Goal: Transaction & Acquisition: Purchase product/service

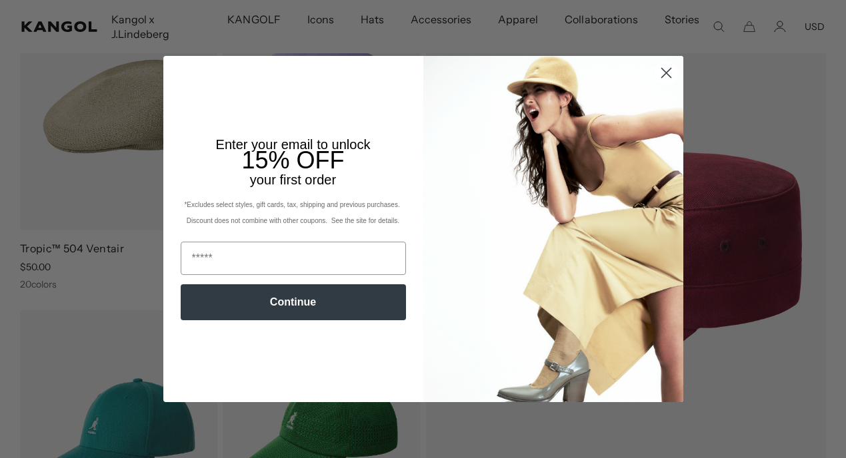
click at [664, 75] on icon "Close dialog" at bounding box center [665, 72] width 9 height 9
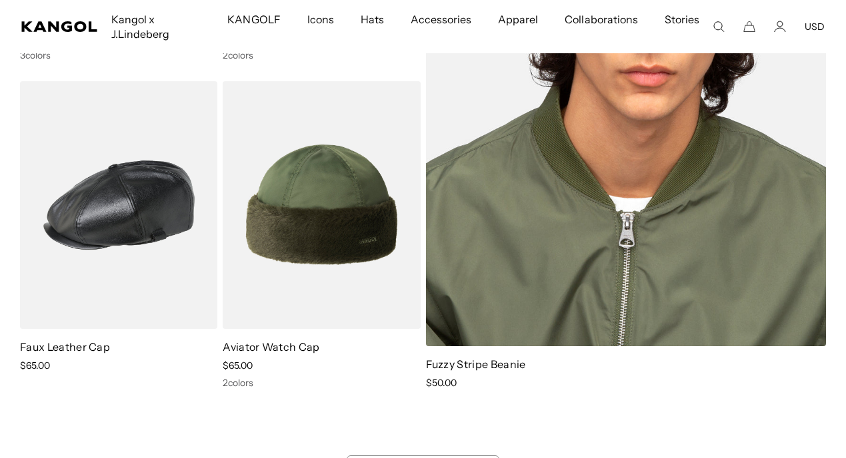
scroll to position [0, 275]
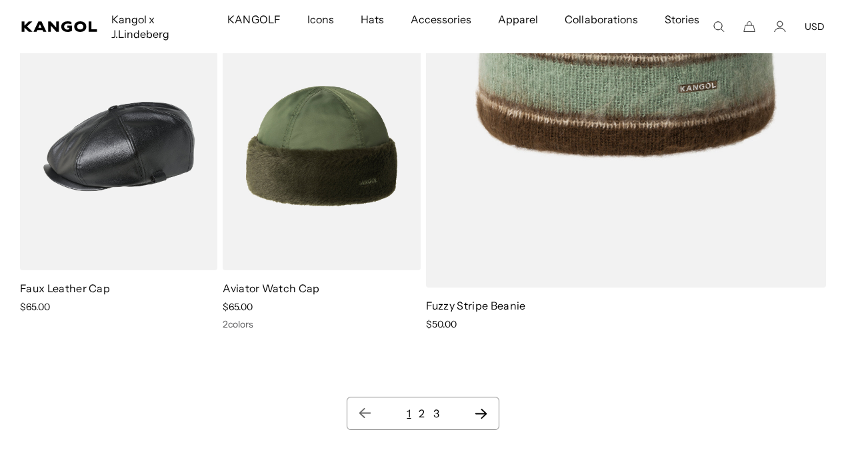
click at [420, 409] on link "2" at bounding box center [421, 413] width 6 height 13
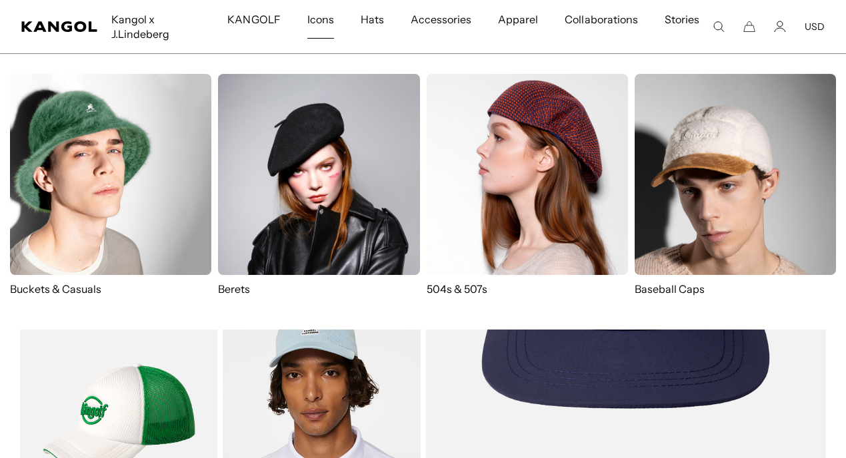
click at [319, 25] on span "Icons" at bounding box center [320, 19] width 27 height 39
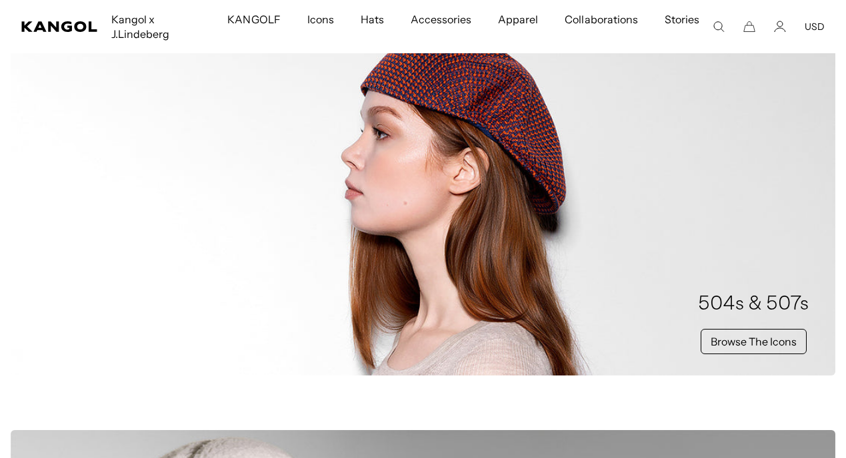
scroll to position [0, 275]
click at [327, 322] on div "504s & 507s Browse The Icons" at bounding box center [423, 198] width 824 height 355
click at [774, 352] on link "Browse The Icons" at bounding box center [753, 341] width 106 height 25
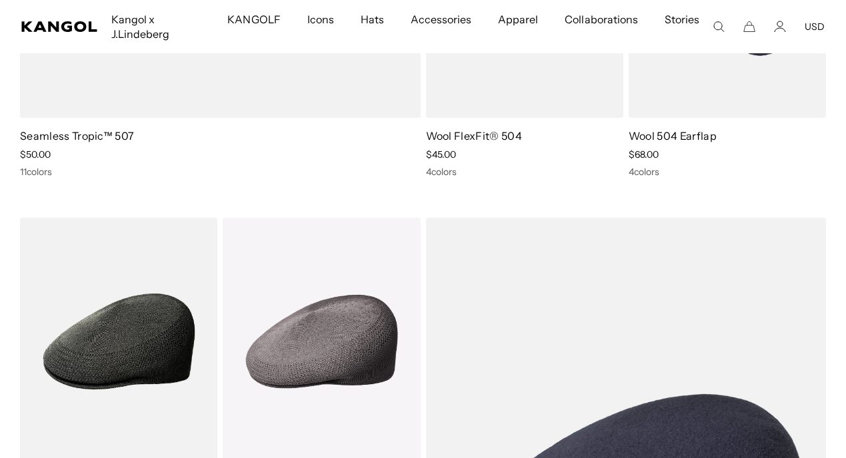
scroll to position [1163, 0]
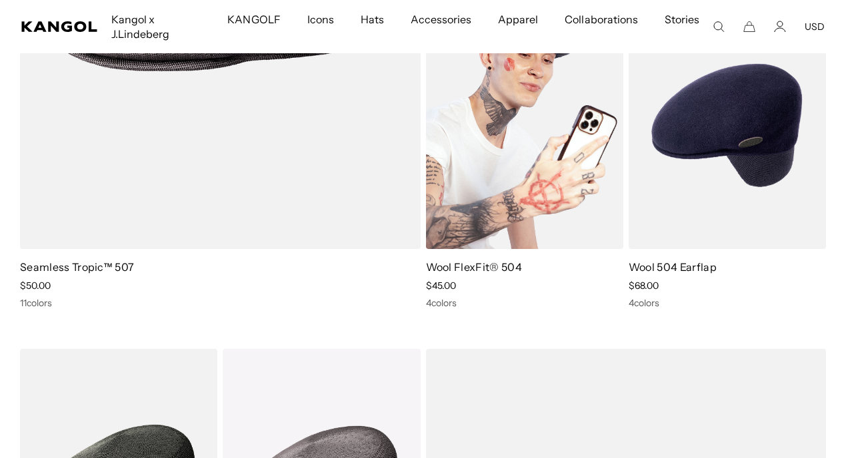
click at [512, 203] on img at bounding box center [524, 125] width 197 height 248
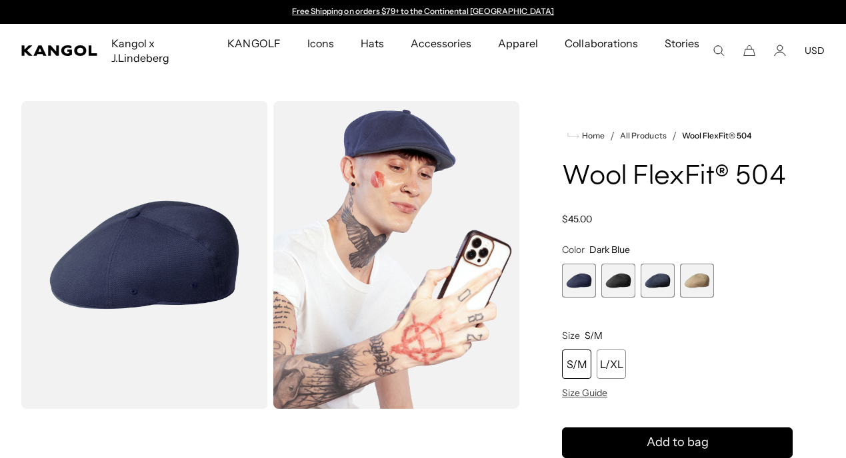
click at [614, 285] on span "2 of 4" at bounding box center [618, 281] width 34 height 34
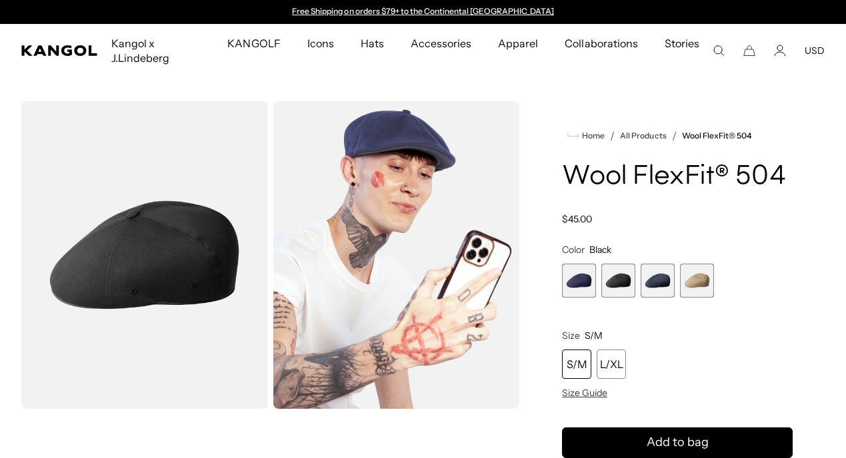
scroll to position [0, 275]
click at [646, 287] on span "3 of 4" at bounding box center [657, 281] width 34 height 34
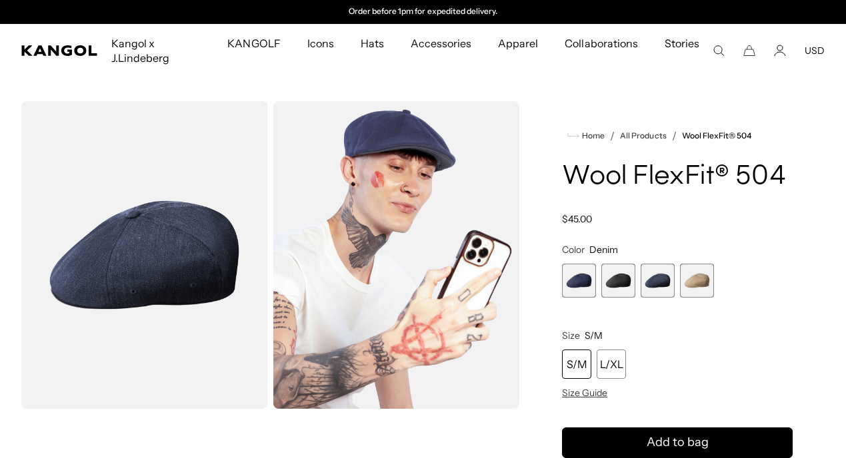
click at [690, 287] on span "4 of 4" at bounding box center [697, 281] width 34 height 34
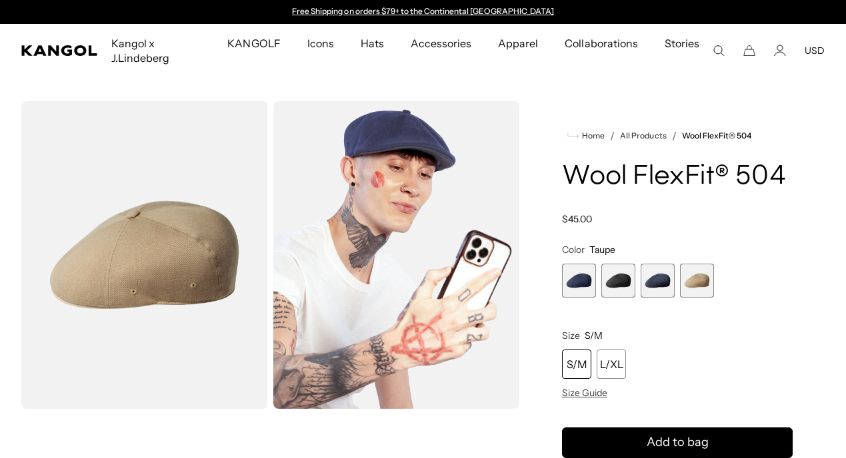
click at [585, 283] on span "1 of 4" at bounding box center [579, 281] width 34 height 34
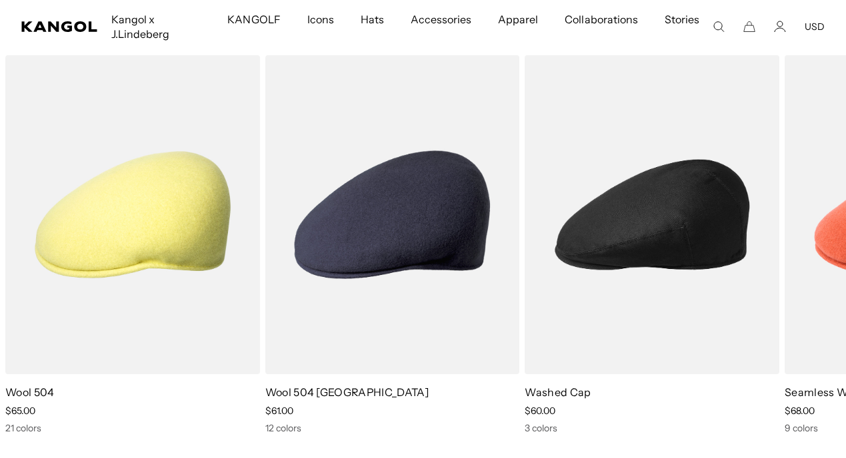
scroll to position [740, 0]
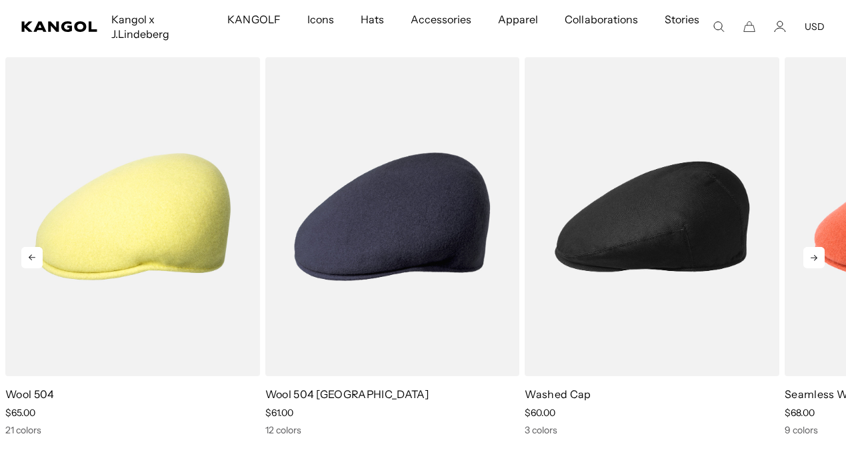
click at [814, 259] on icon at bounding box center [813, 257] width 21 height 21
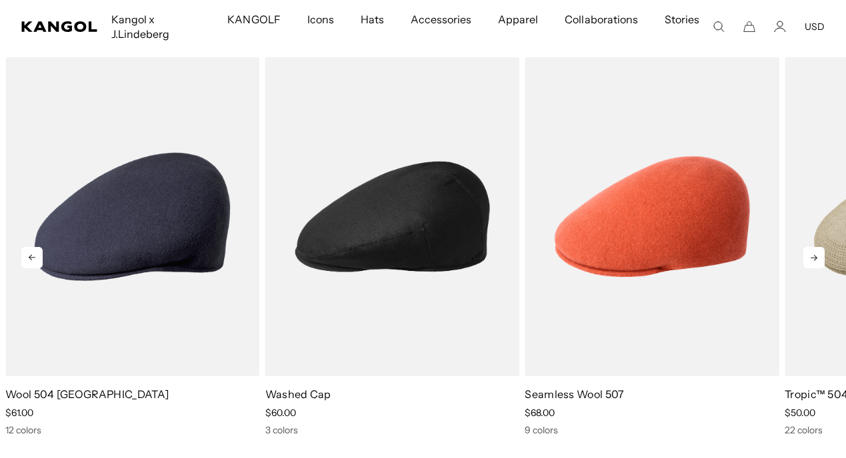
scroll to position [0, 275]
click at [814, 259] on icon at bounding box center [813, 257] width 21 height 21
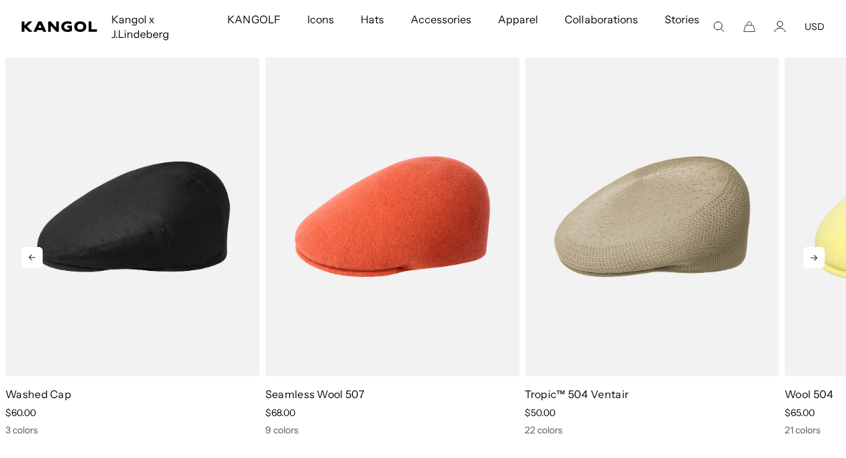
click at [814, 259] on icon at bounding box center [813, 257] width 21 height 21
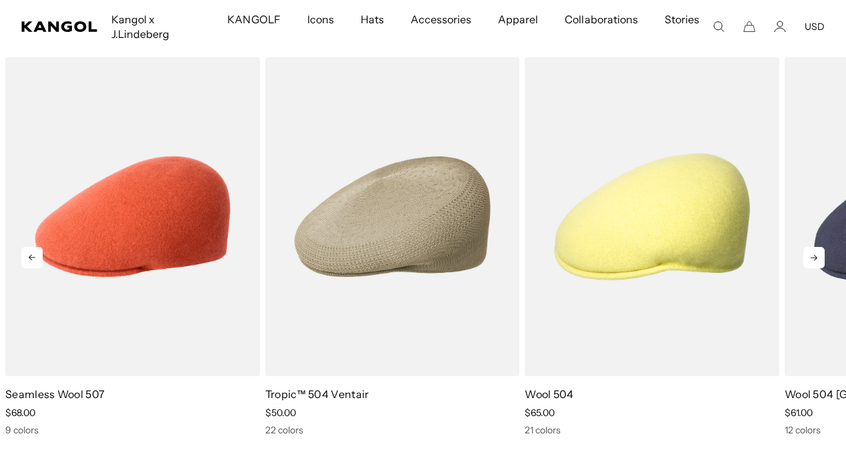
click at [814, 259] on icon at bounding box center [813, 257] width 21 height 21
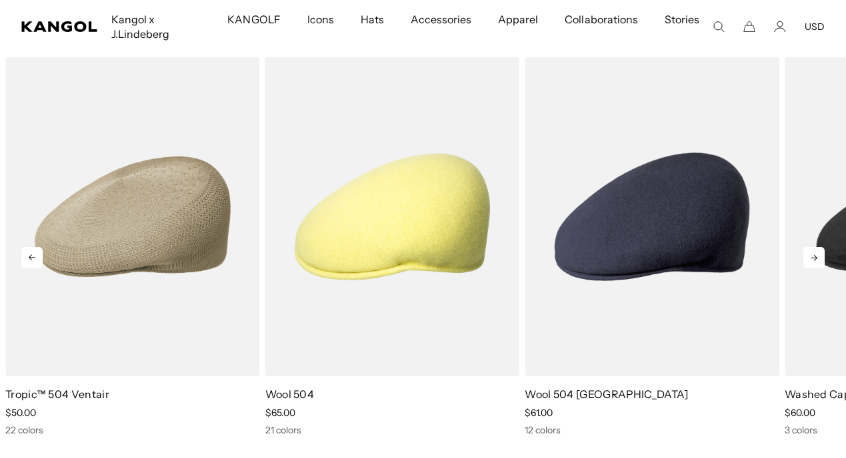
scroll to position [0, 0]
click at [814, 259] on icon at bounding box center [813, 257] width 21 height 21
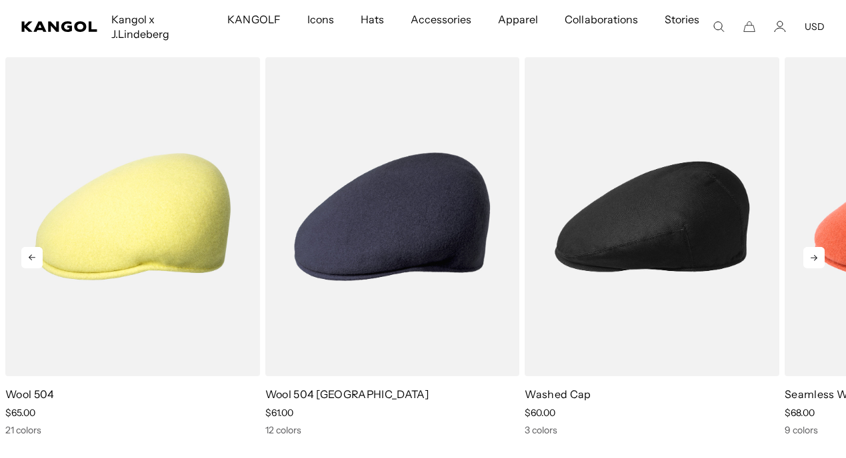
click at [814, 259] on icon at bounding box center [813, 257] width 21 height 21
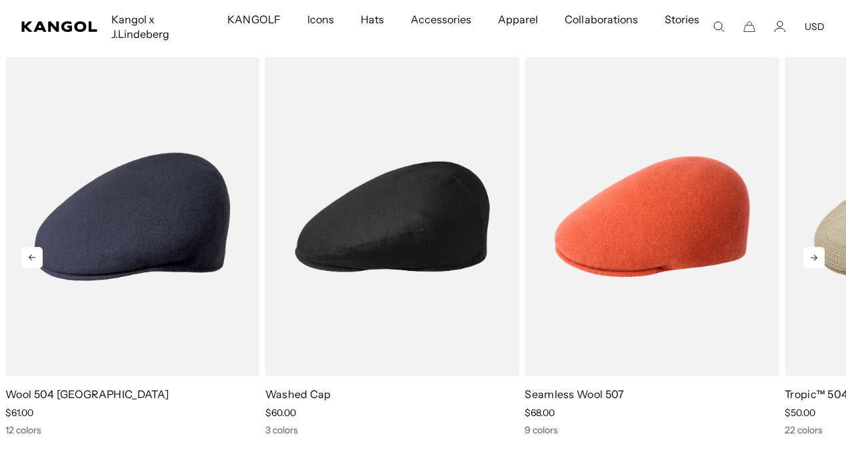
click at [814, 259] on icon at bounding box center [813, 257] width 21 height 21
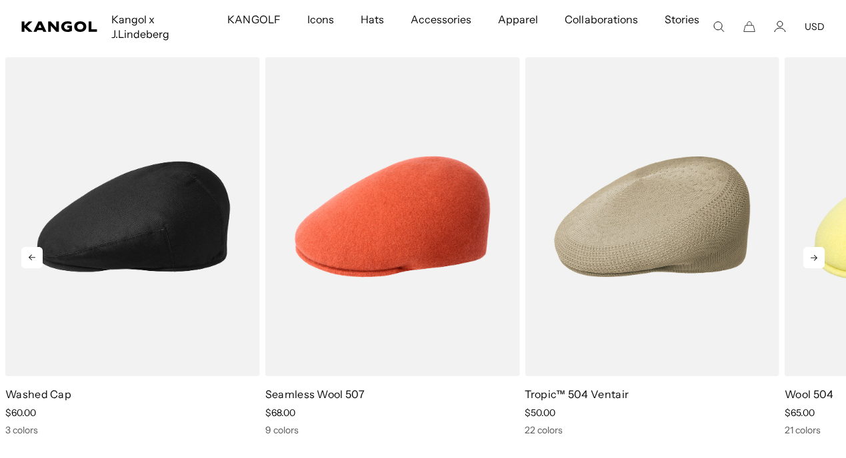
scroll to position [0, 275]
click at [814, 259] on icon at bounding box center [813, 257] width 21 height 21
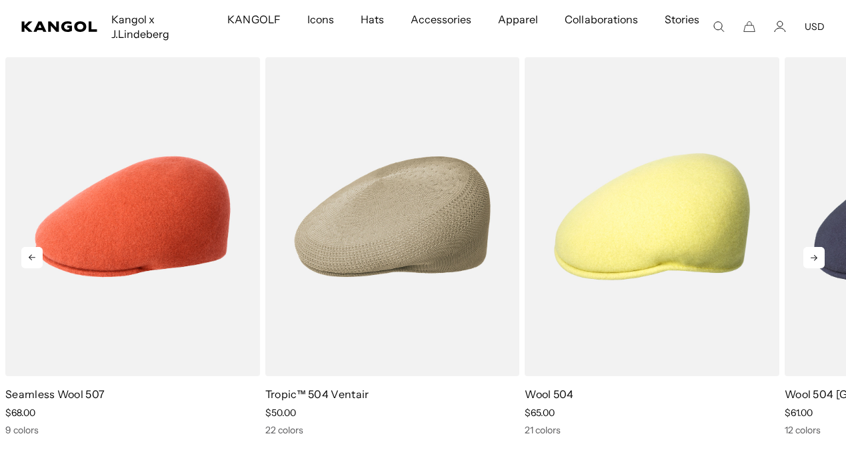
click at [814, 259] on icon at bounding box center [813, 257] width 21 height 21
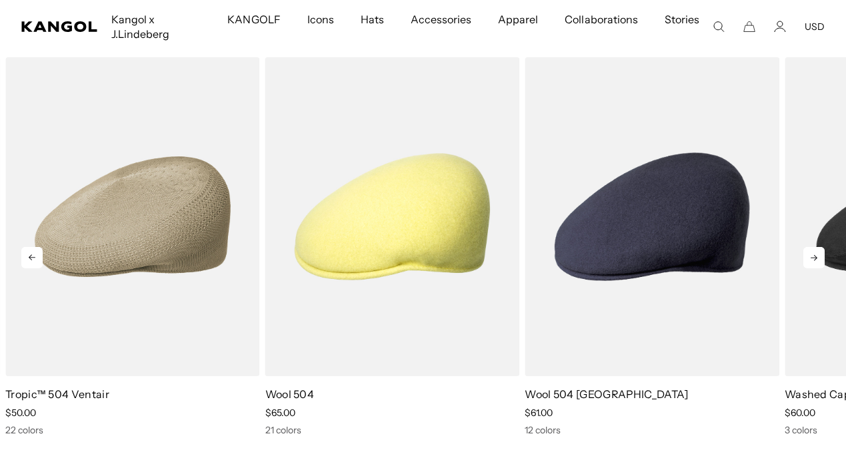
scroll to position [0, 0]
click at [810, 259] on icon at bounding box center [813, 257] width 21 height 21
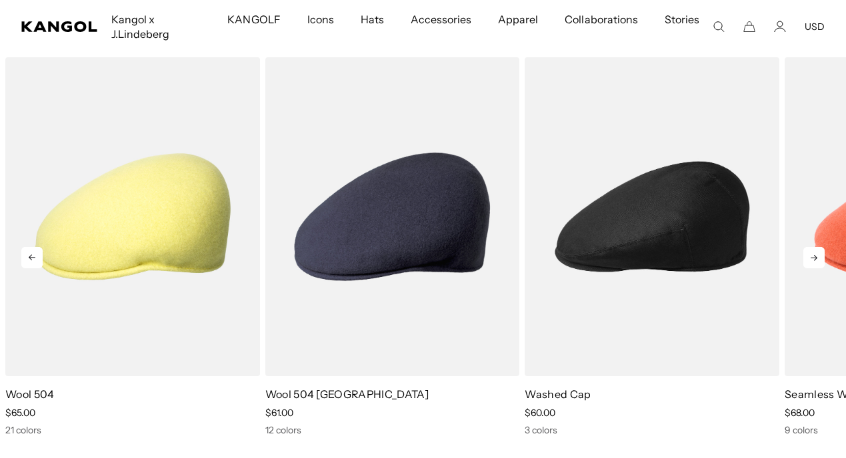
click at [814, 256] on icon at bounding box center [813, 257] width 21 height 21
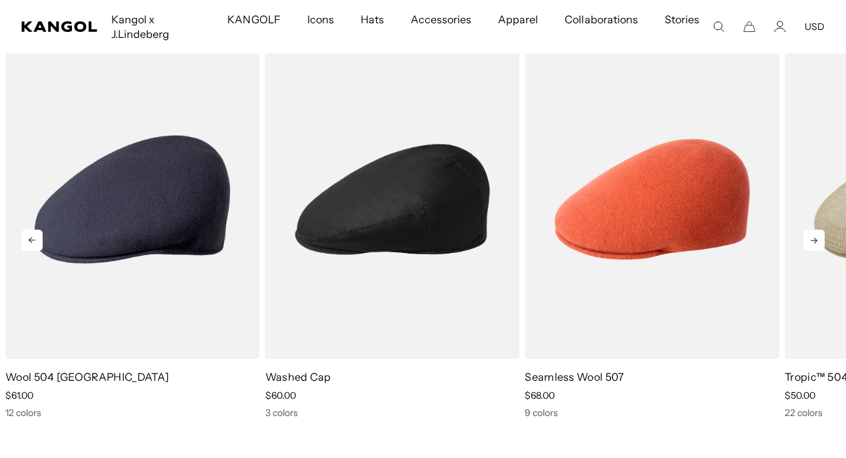
click at [809, 235] on icon at bounding box center [813, 240] width 21 height 21
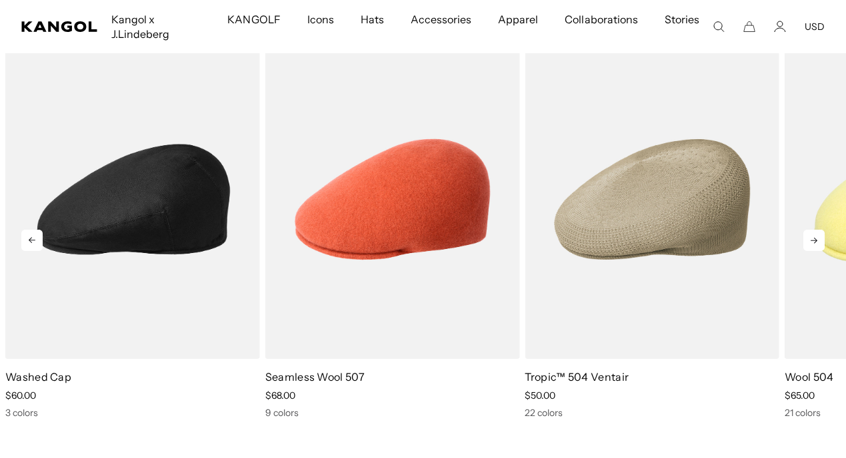
click at [809, 235] on icon at bounding box center [813, 240] width 21 height 21
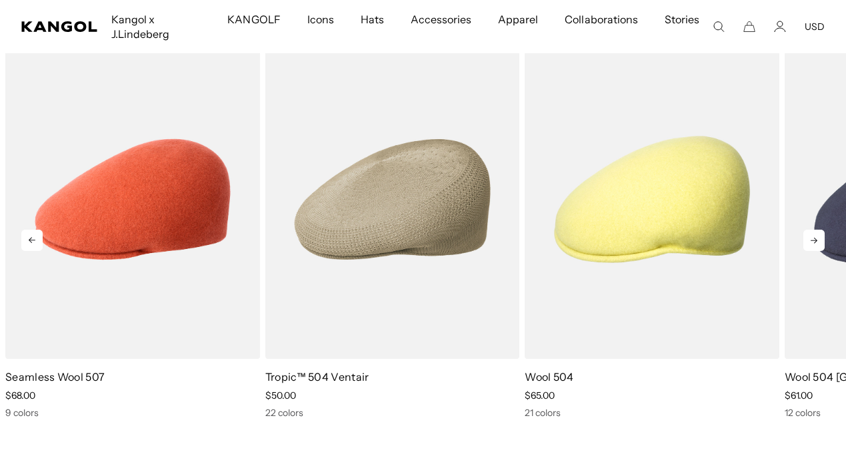
click at [809, 235] on icon at bounding box center [813, 240] width 21 height 21
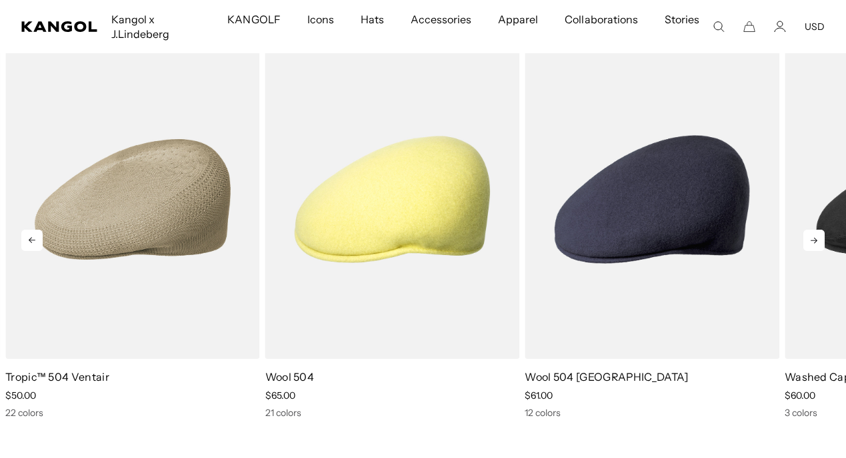
click at [809, 235] on icon at bounding box center [813, 240] width 21 height 21
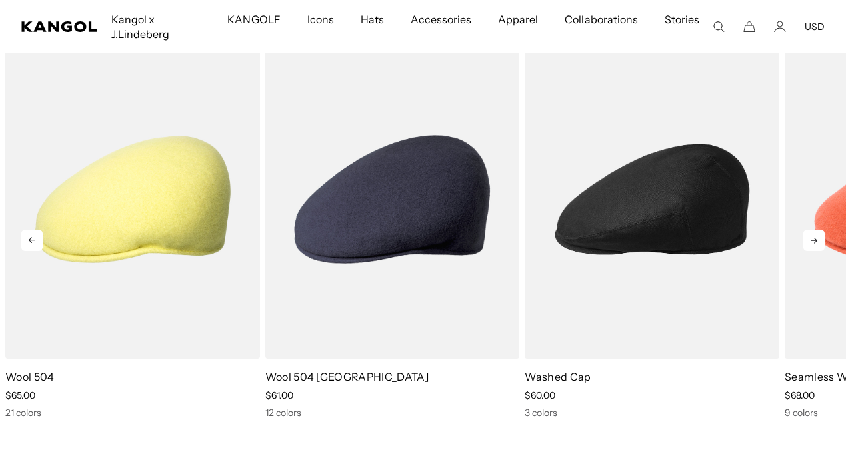
scroll to position [0, 275]
click at [809, 235] on icon at bounding box center [813, 240] width 21 height 21
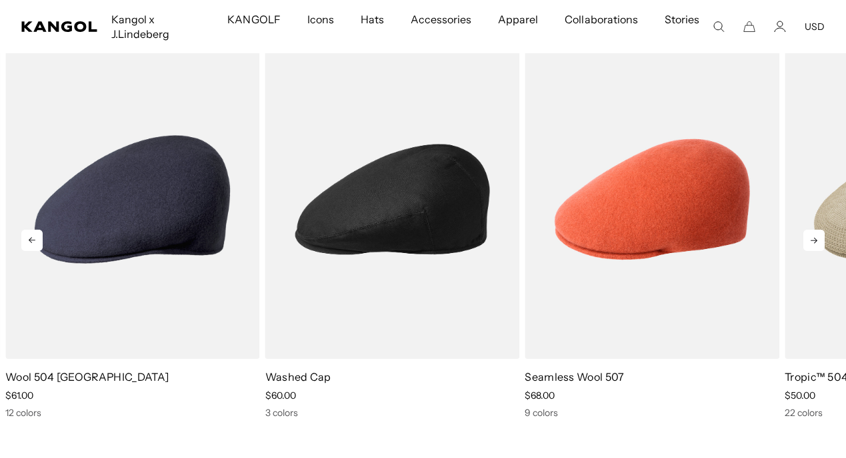
click at [812, 239] on icon at bounding box center [813, 240] width 21 height 21
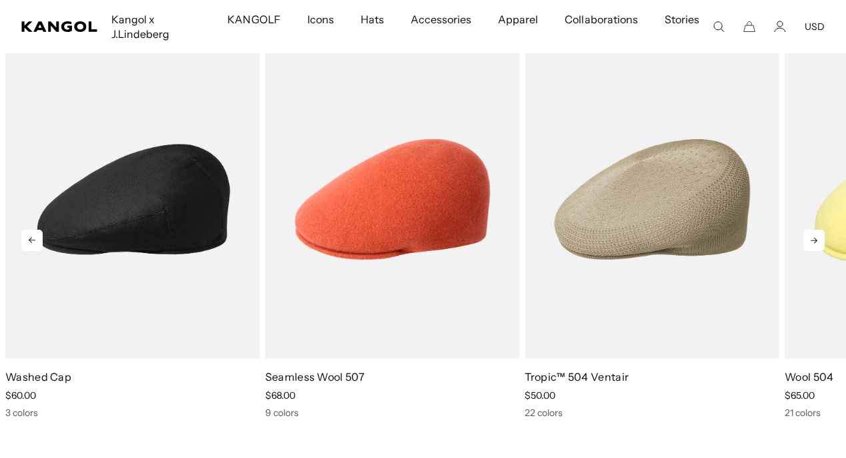
click at [812, 239] on icon at bounding box center [813, 240] width 21 height 21
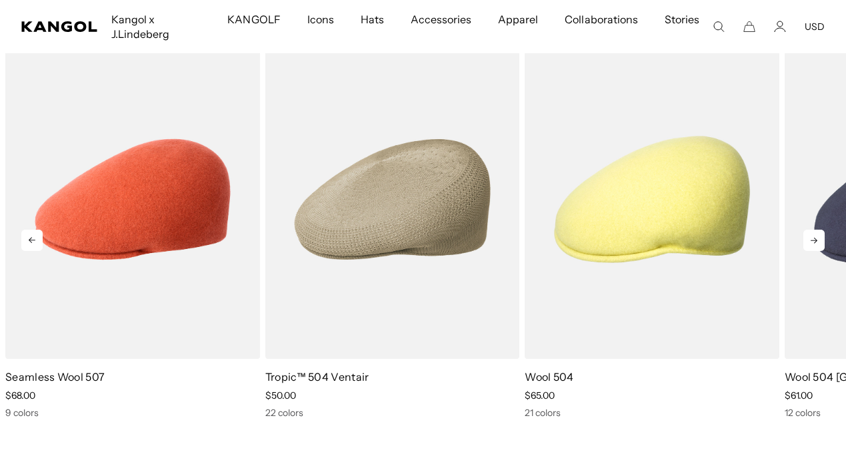
scroll to position [0, 0]
click at [812, 239] on icon at bounding box center [813, 240] width 21 height 21
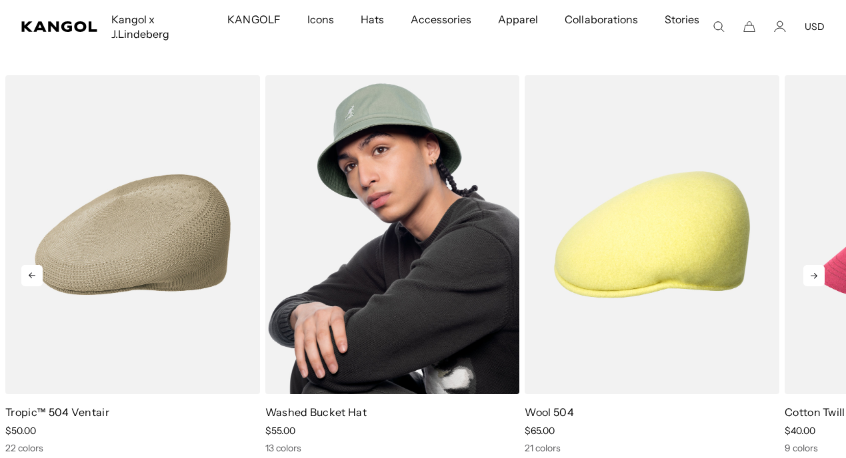
scroll to position [1220, 0]
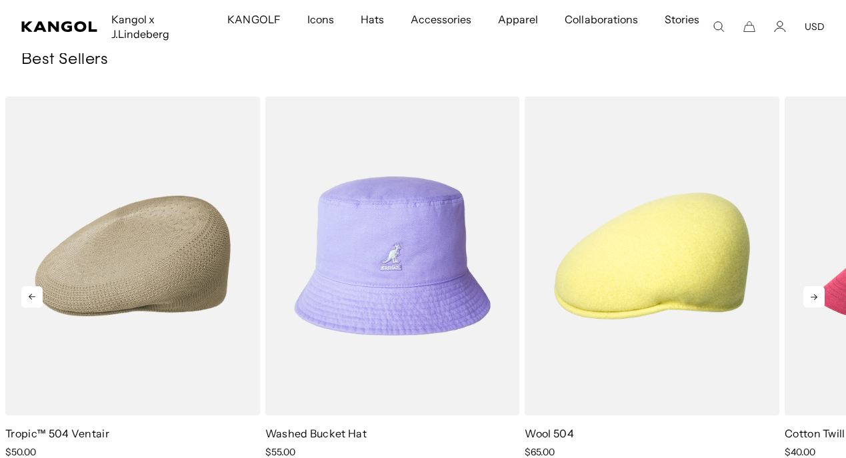
click at [814, 295] on icon at bounding box center [813, 298] width 7 height 6
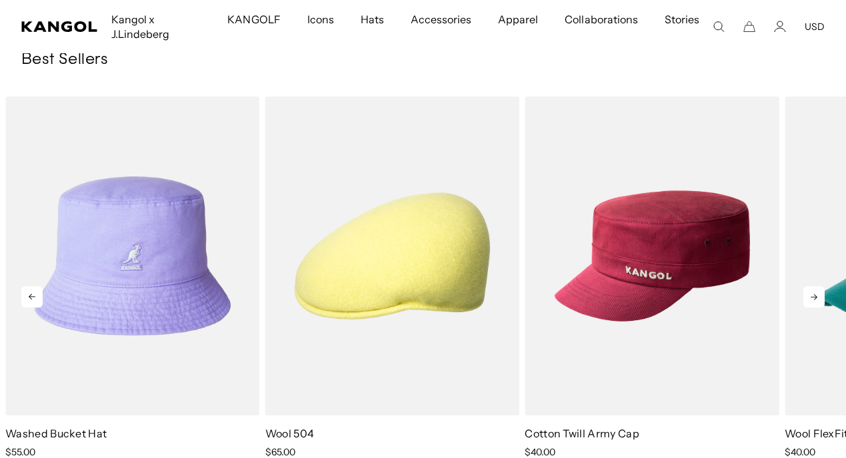
scroll to position [0, 0]
click at [814, 295] on icon at bounding box center [813, 298] width 7 height 6
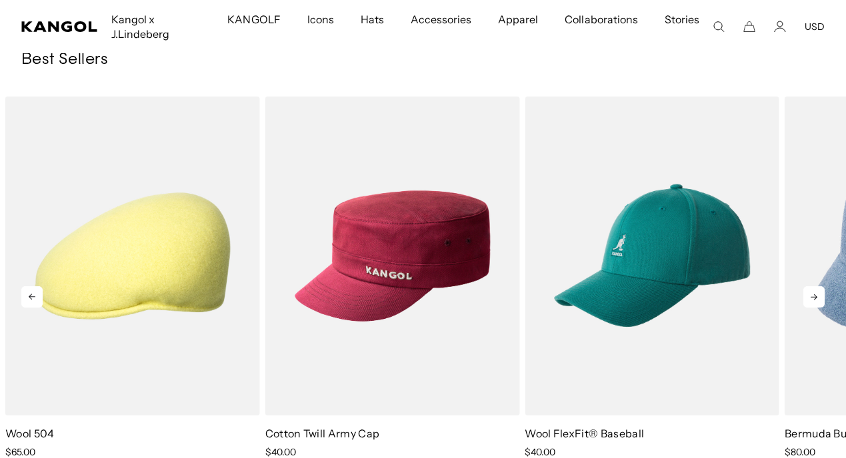
click at [814, 295] on icon at bounding box center [813, 298] width 7 height 6
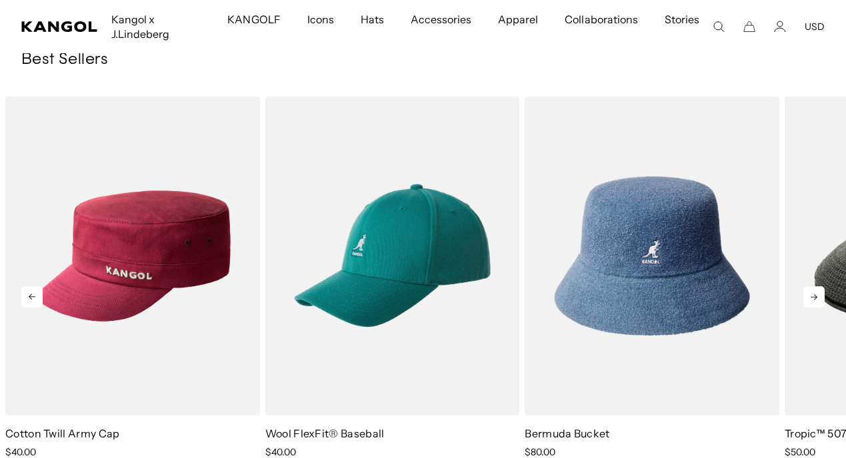
click at [814, 295] on icon at bounding box center [813, 298] width 7 height 6
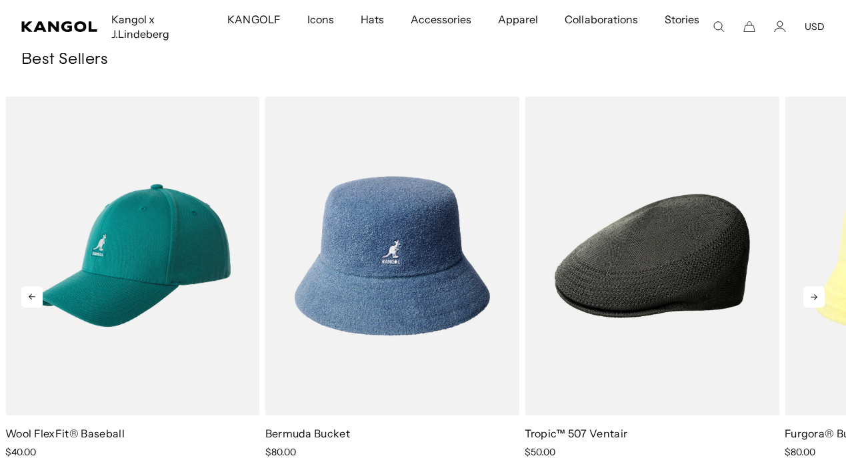
click at [814, 295] on icon at bounding box center [813, 298] width 7 height 6
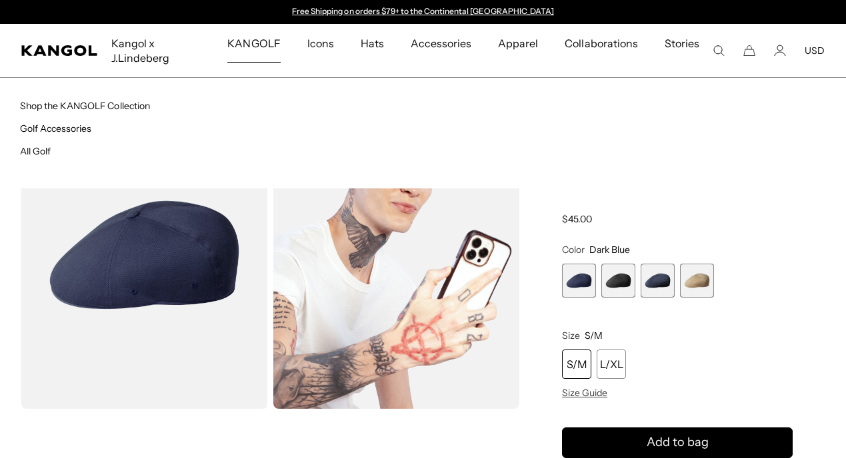
click at [261, 47] on span "KANGOLF" at bounding box center [253, 43] width 53 height 39
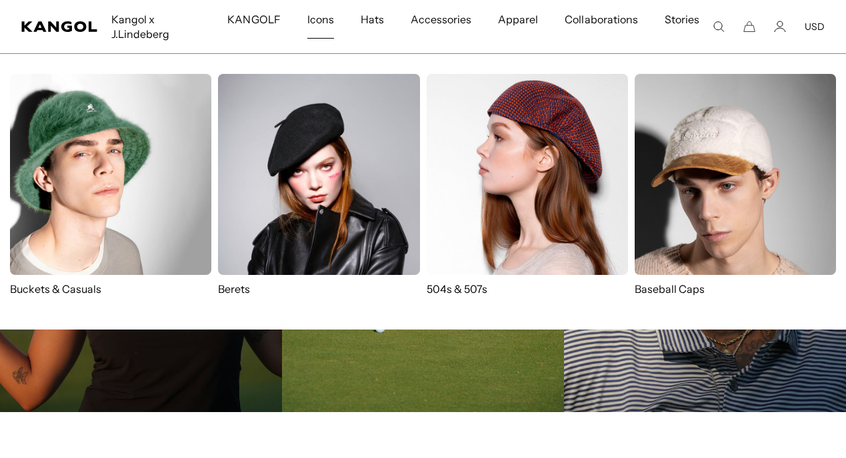
scroll to position [2396, 0]
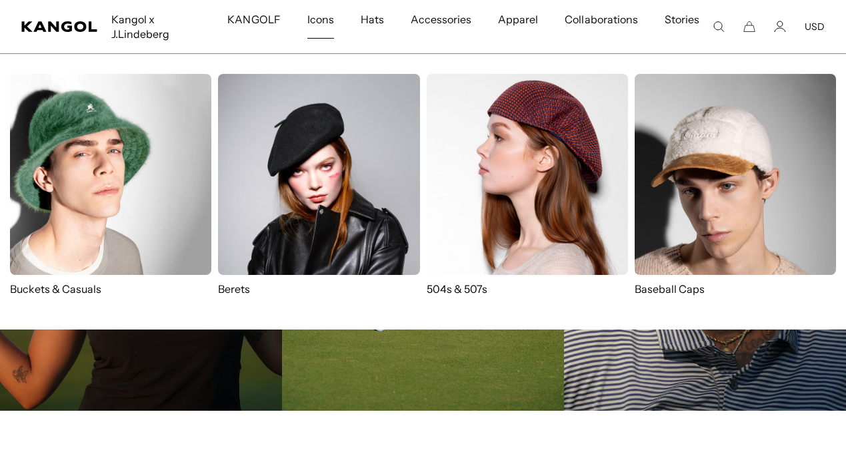
click at [464, 234] on img at bounding box center [526, 174] width 201 height 201
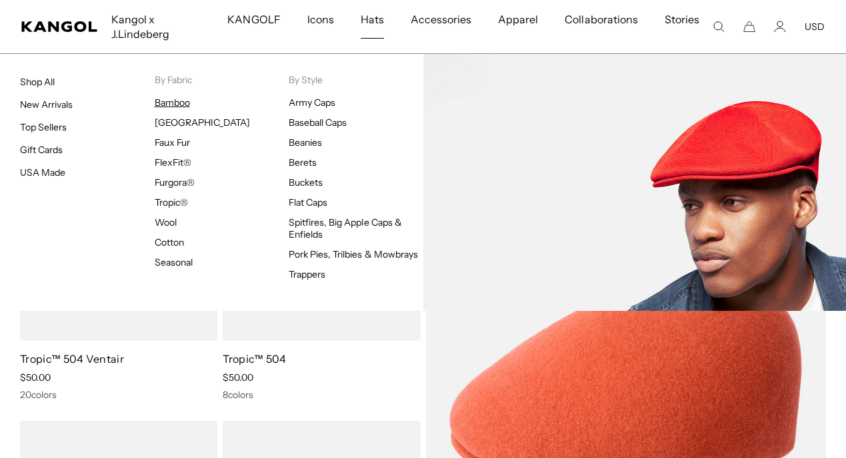
scroll to position [0, 275]
click at [600, 244] on img at bounding box center [634, 182] width 423 height 257
click at [684, 193] on img at bounding box center [634, 182] width 423 height 257
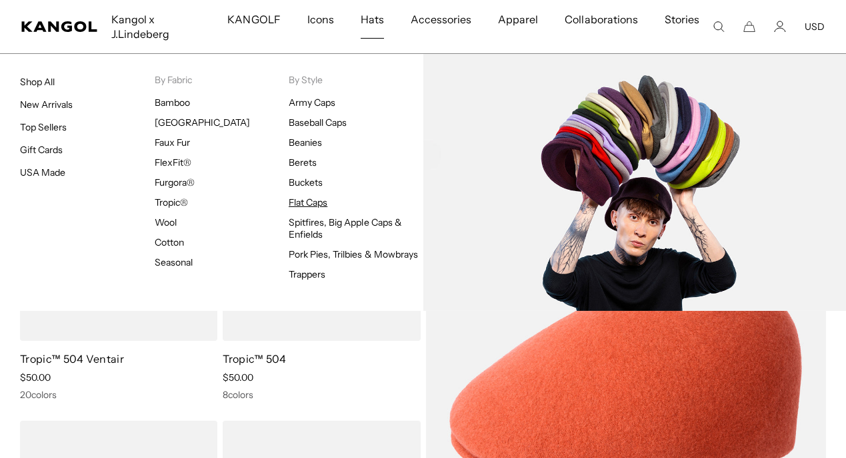
click at [302, 199] on link "Flat Caps" at bounding box center [308, 203] width 39 height 12
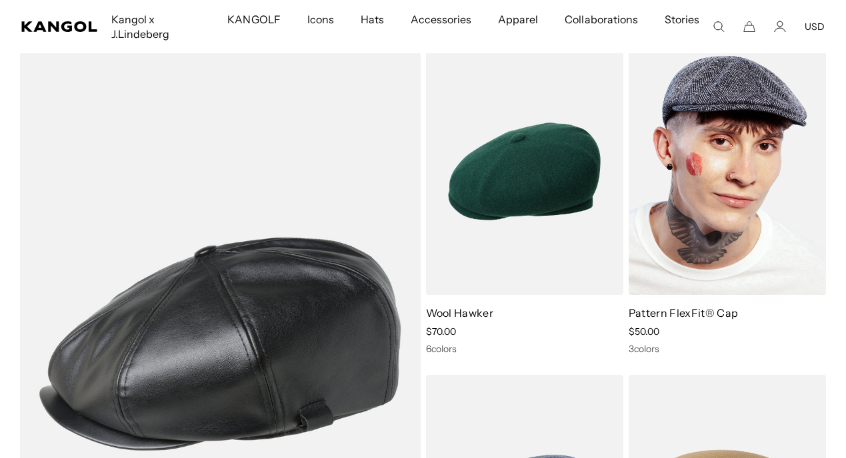
click at [698, 226] on img at bounding box center [726, 172] width 197 height 248
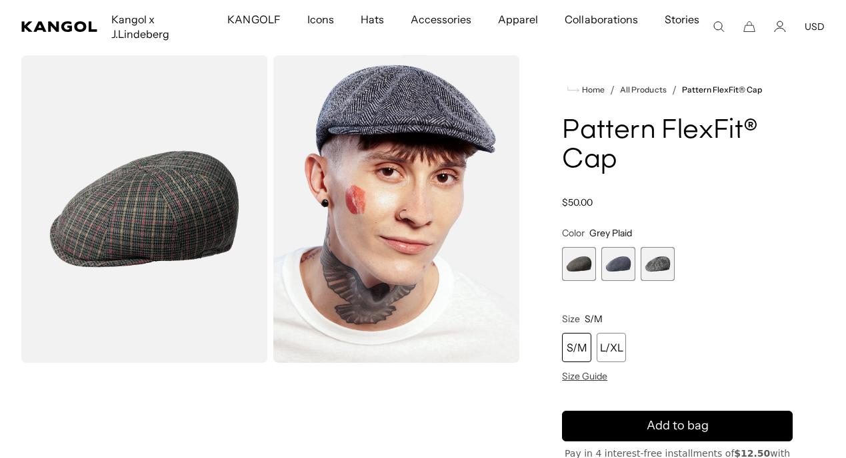
click at [627, 274] on span "2 of 3" at bounding box center [618, 264] width 34 height 34
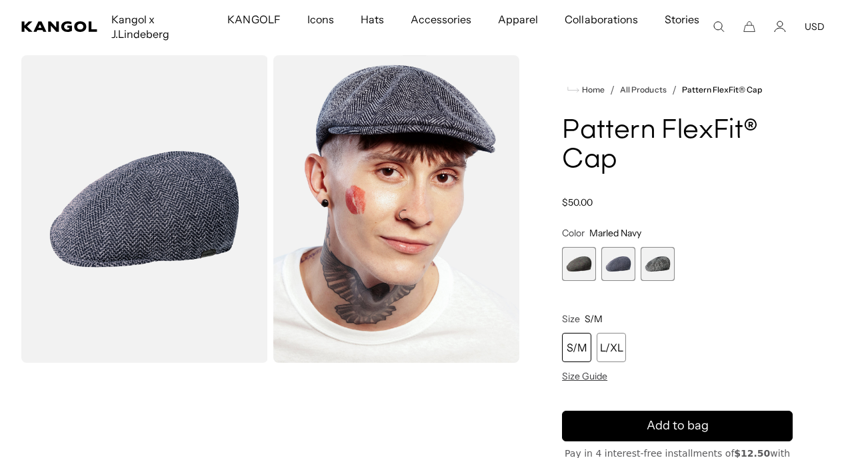
scroll to position [0, 275]
click at [650, 270] on span "3 of 3" at bounding box center [657, 264] width 34 height 34
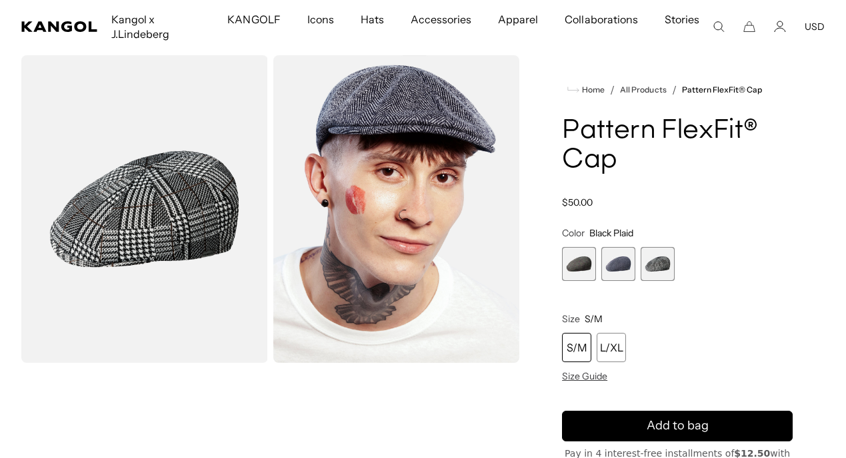
click at [585, 268] on span "1 of 3" at bounding box center [579, 264] width 34 height 34
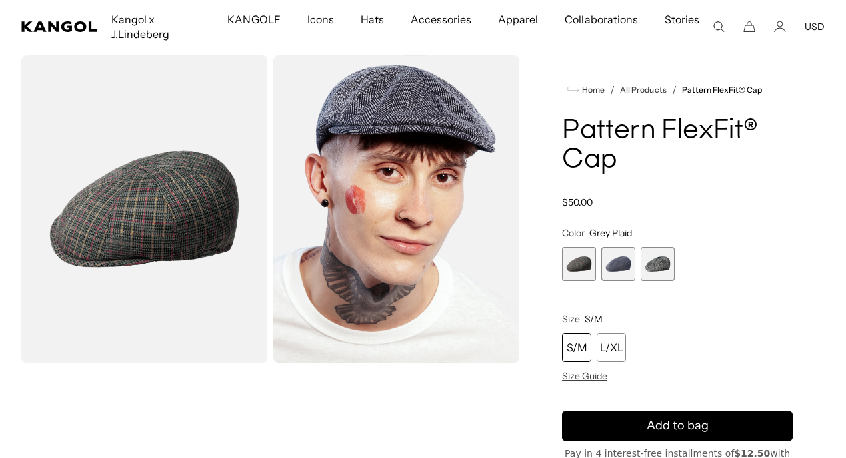
click at [611, 267] on span "2 of 3" at bounding box center [618, 264] width 34 height 34
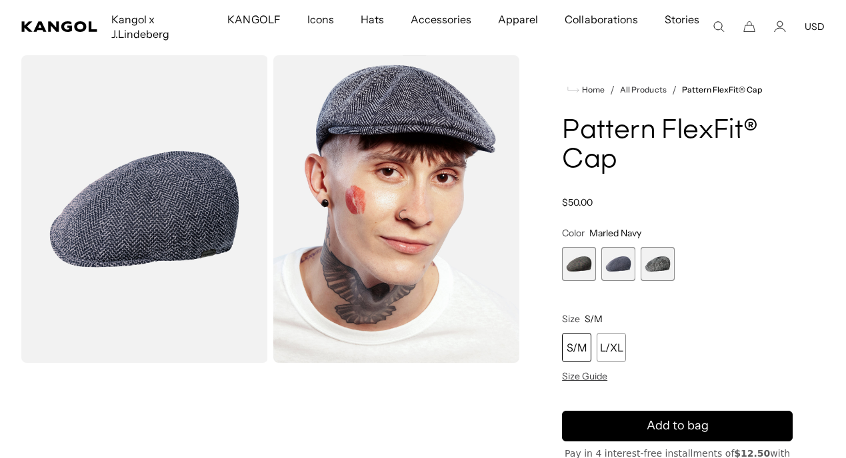
scroll to position [0, 275]
click at [644, 266] on span "3 of 3" at bounding box center [657, 264] width 34 height 34
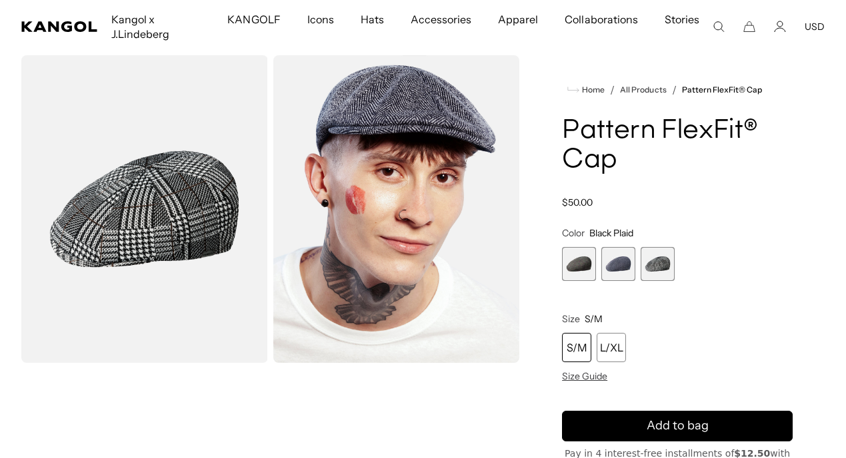
click at [582, 262] on span "1 of 3" at bounding box center [579, 264] width 34 height 34
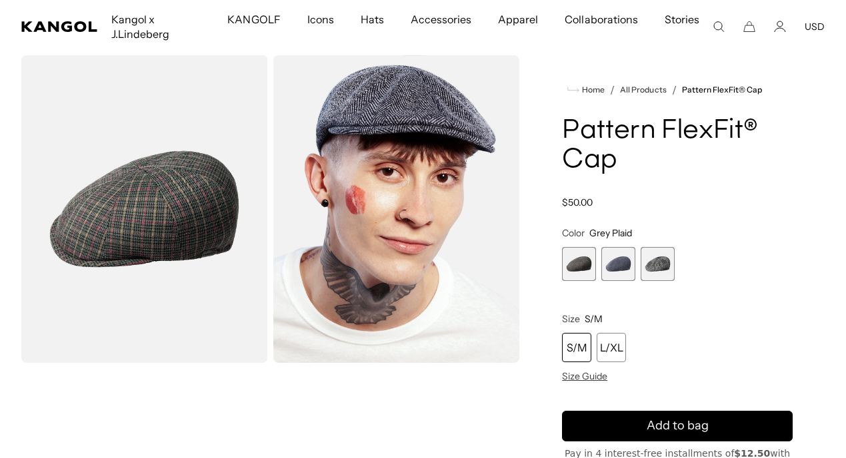
scroll to position [0, 275]
click at [599, 263] on div "Grey Plaid Variant sold out or unavailable Marled Navy Variant sold out or unav…" at bounding box center [677, 264] width 231 height 34
click at [614, 264] on span "2 of 3" at bounding box center [618, 264] width 34 height 34
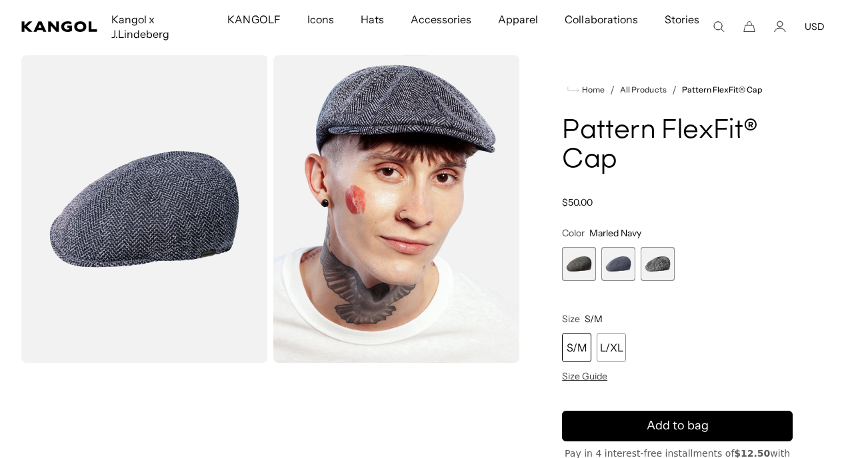
scroll to position [0, 275]
click at [648, 266] on span "3 of 3" at bounding box center [657, 264] width 34 height 34
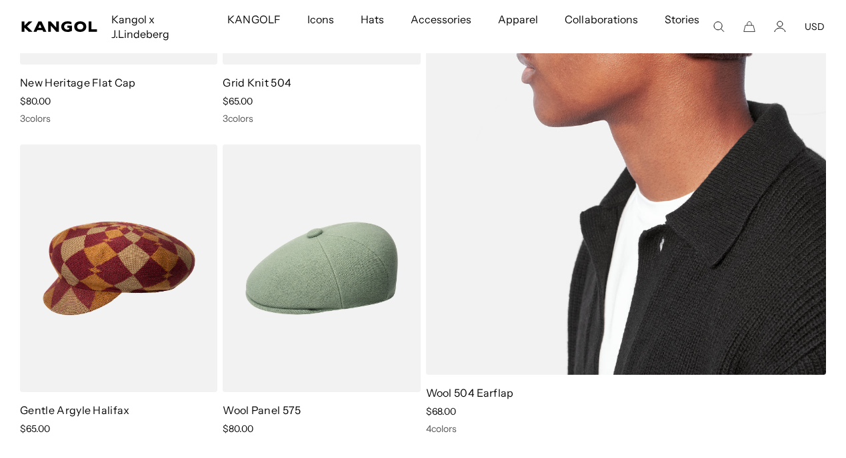
scroll to position [1701, 0]
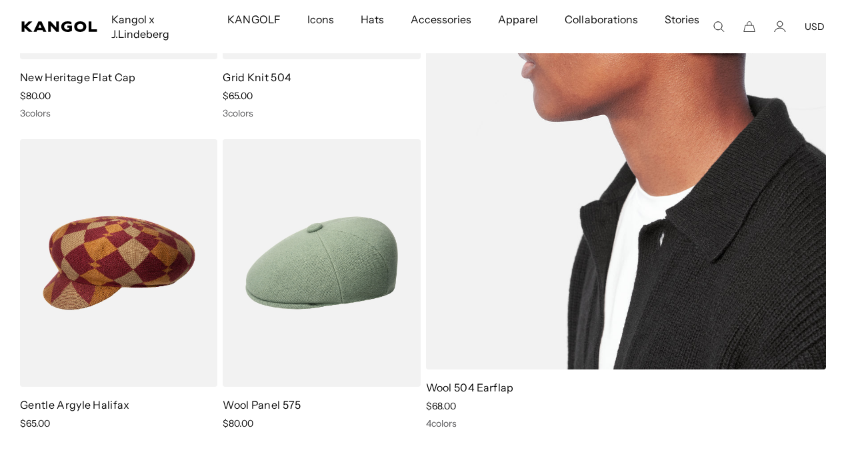
click at [580, 274] on img at bounding box center [626, 90] width 400 height 558
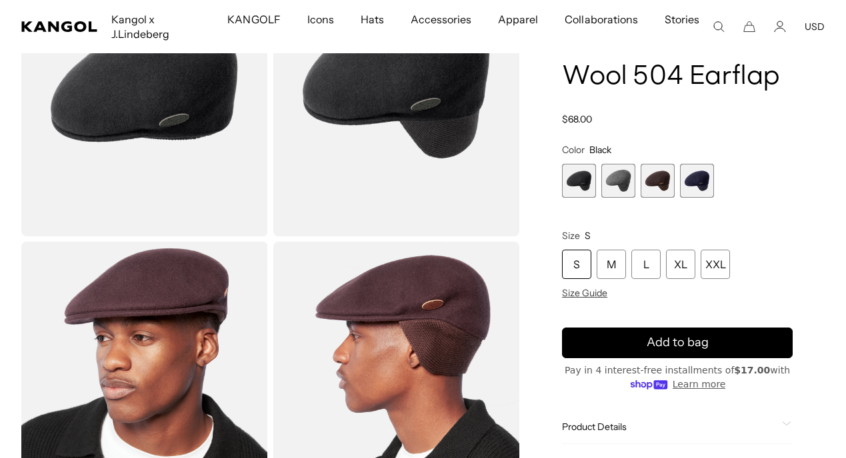
scroll to position [0, 275]
click at [618, 179] on span "2 of 4" at bounding box center [618, 181] width 34 height 34
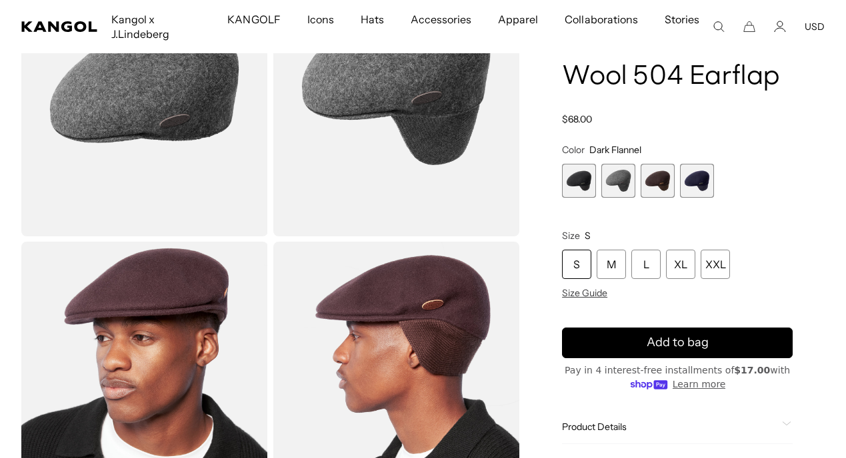
click at [665, 181] on span "3 of 4" at bounding box center [657, 181] width 34 height 34
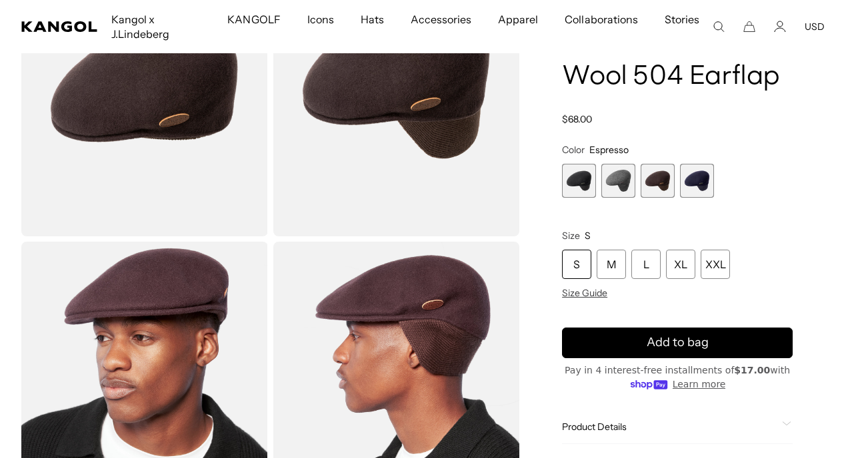
click at [709, 181] on span "4 of 4" at bounding box center [697, 181] width 34 height 34
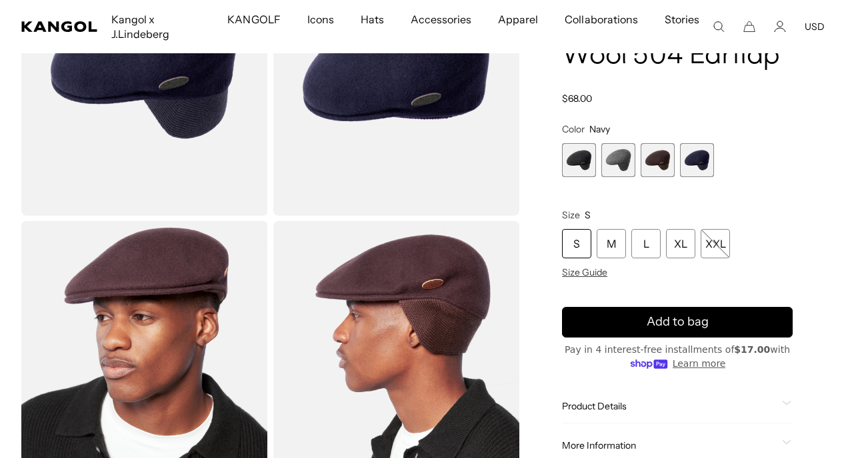
scroll to position [195, 0]
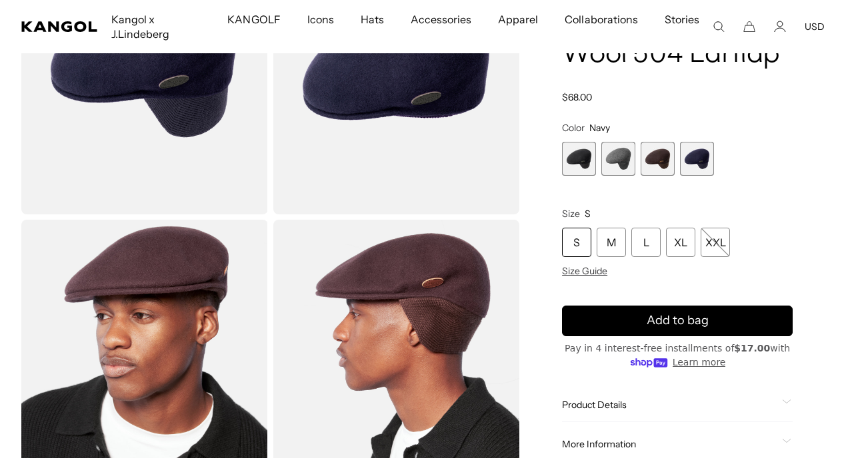
click at [174, 358] on img "Gallery Viewer" at bounding box center [144, 374] width 247 height 308
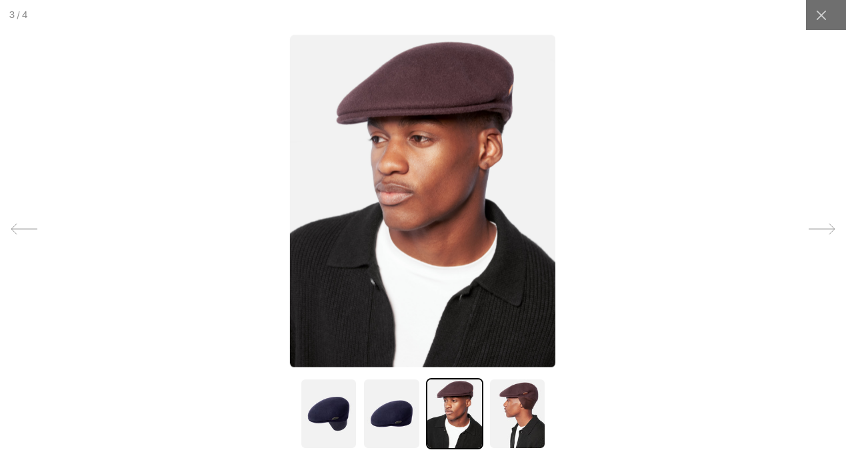
scroll to position [0, 275]
click at [830, 231] on icon at bounding box center [821, 229] width 27 height 27
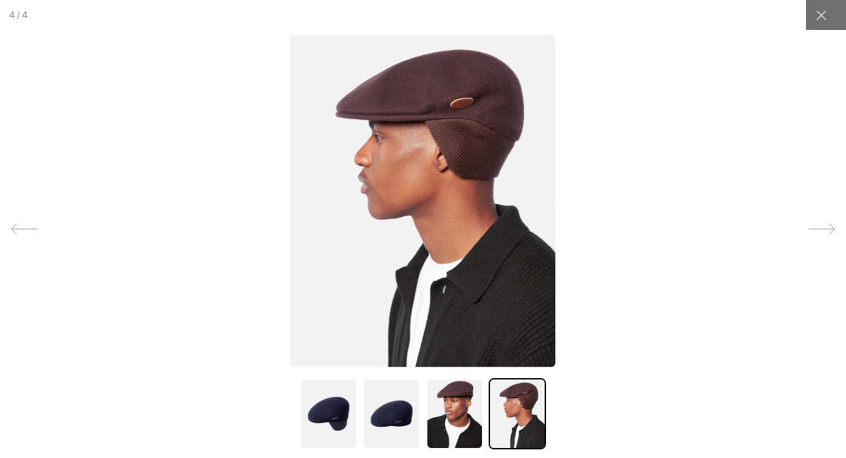
click at [830, 231] on icon at bounding box center [821, 229] width 27 height 27
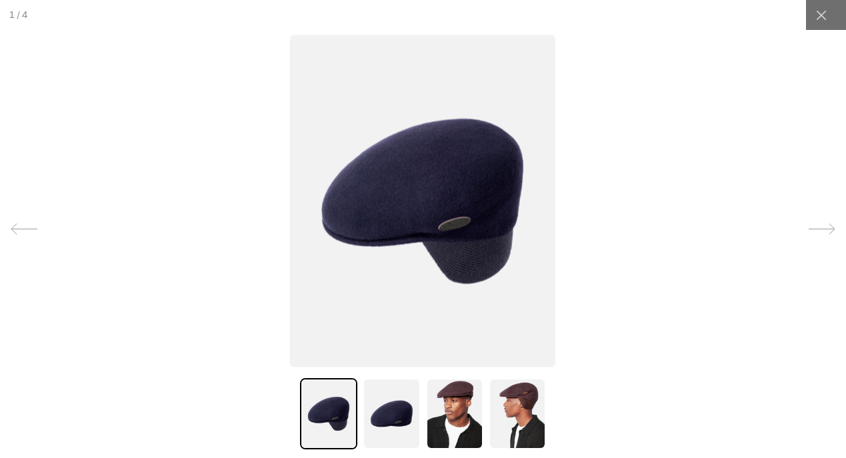
click at [830, 231] on icon at bounding box center [821, 229] width 27 height 27
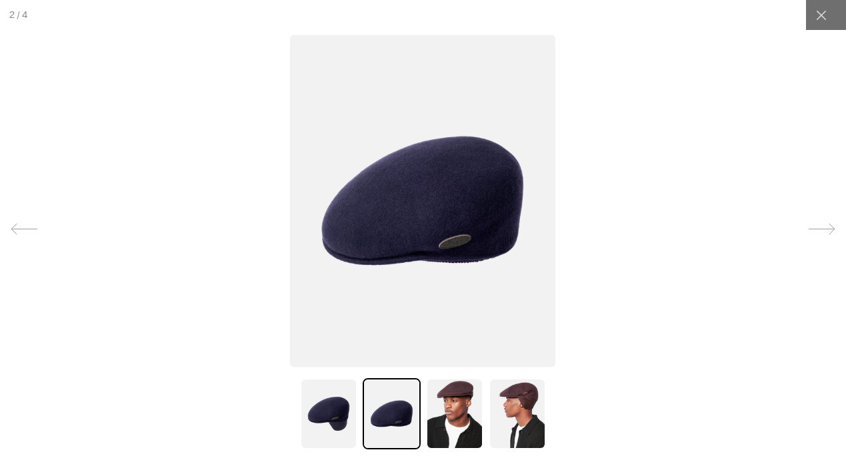
scroll to position [0, 0]
click at [830, 231] on icon at bounding box center [821, 229] width 27 height 27
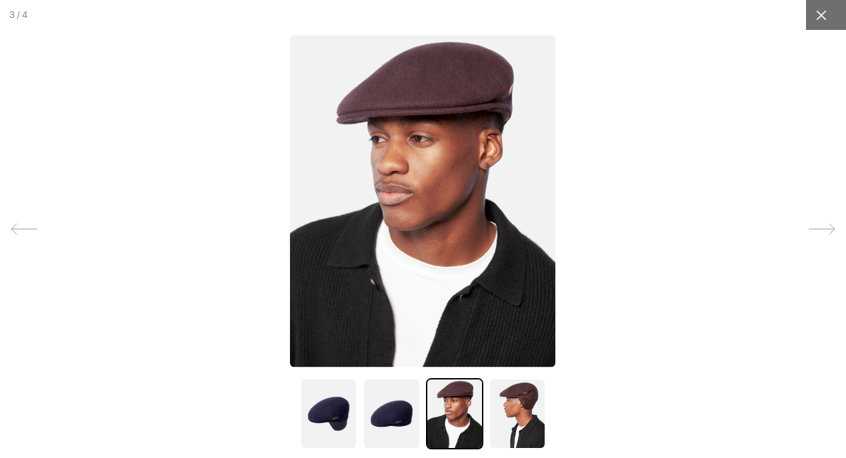
click at [826, 20] on icon at bounding box center [820, 15] width 13 height 13
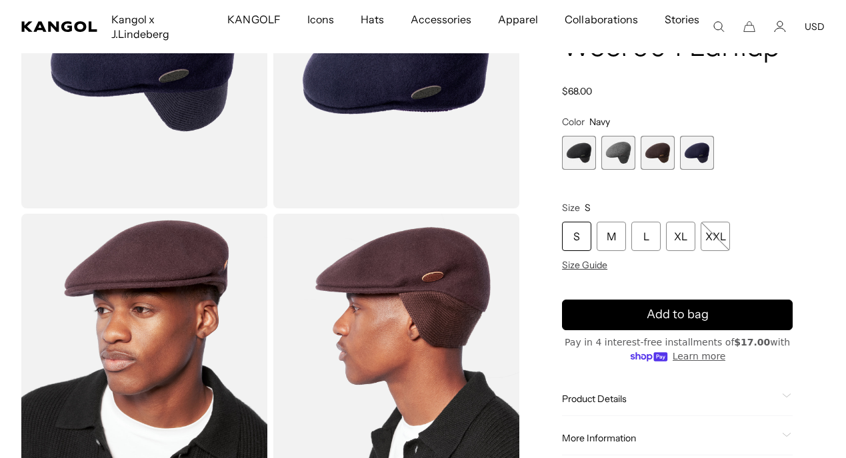
scroll to position [0, 275]
click at [618, 159] on span "2 of 4" at bounding box center [618, 153] width 34 height 34
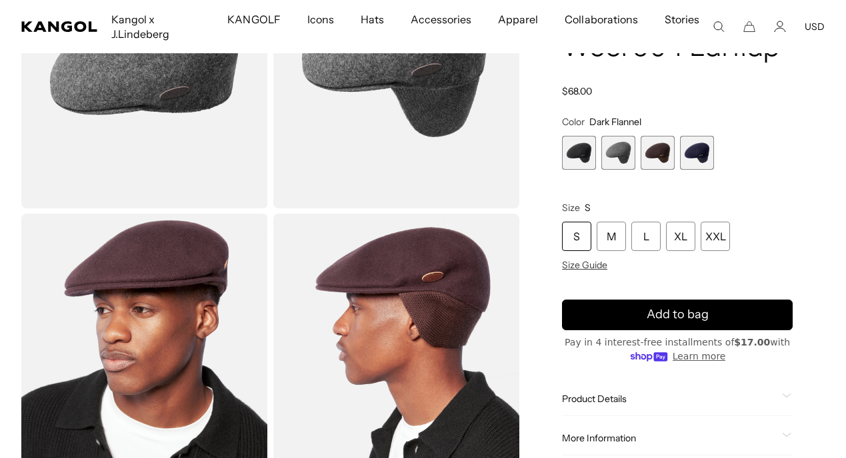
click at [647, 158] on span "3 of 4" at bounding box center [657, 153] width 34 height 34
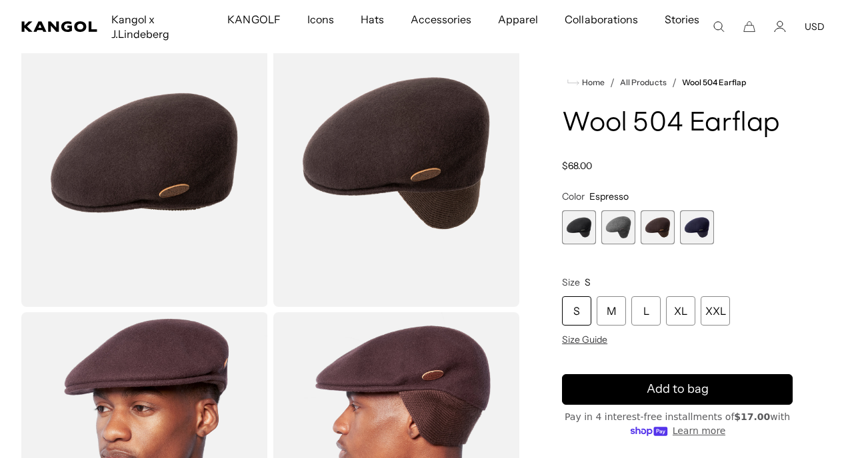
scroll to position [101, 0]
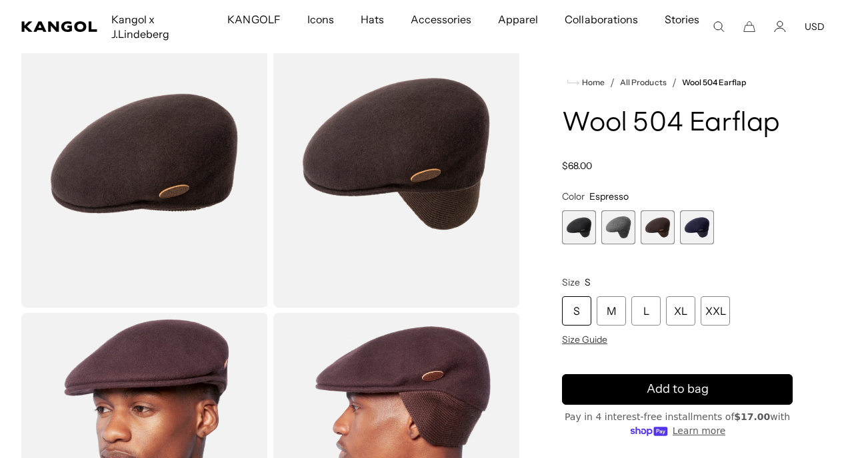
click at [694, 231] on span "4 of 4" at bounding box center [697, 228] width 34 height 34
